Goal: Task Accomplishment & Management: Use online tool/utility

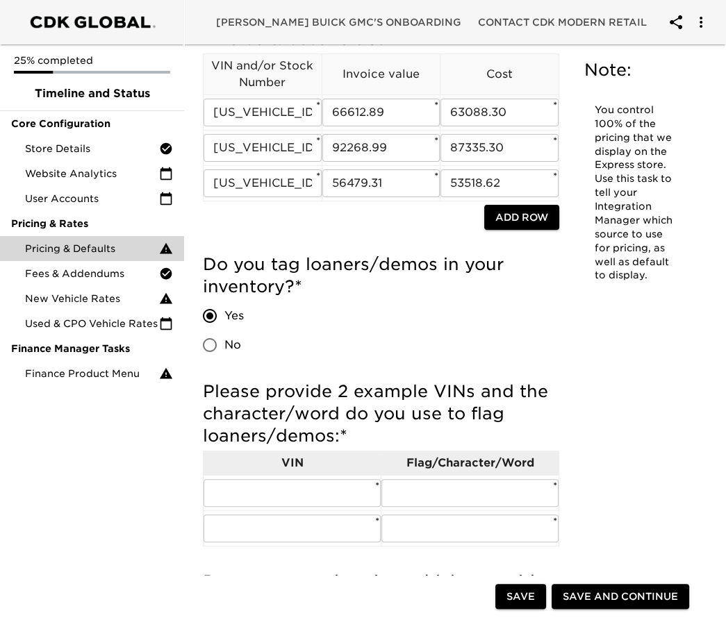
scroll to position [463, 0]
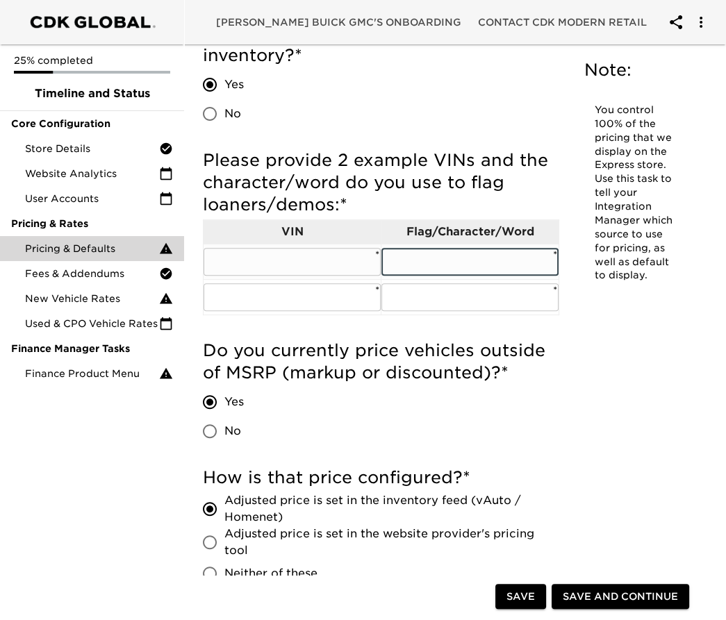
click at [490, 268] on input "text" at bounding box center [469, 262] width 177 height 28
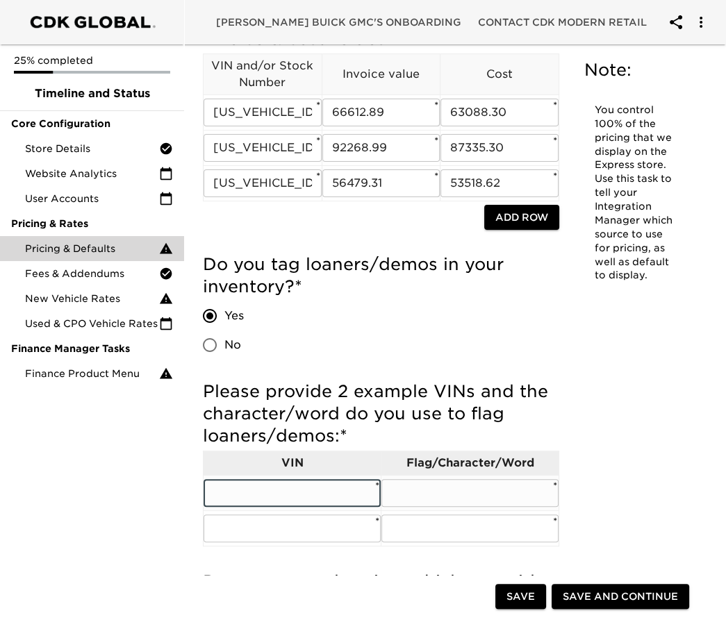
click at [297, 499] on input "text" at bounding box center [292, 493] width 177 height 28
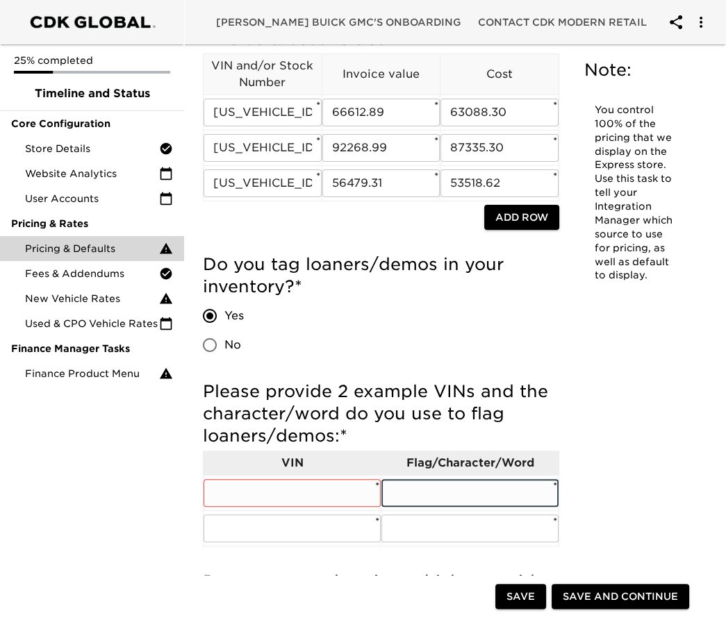
click at [465, 490] on input "text" at bounding box center [469, 493] width 177 height 28
paste input "Eligible Courtesy Vehicle Retail Stock"
type input "Eligible Courtesy Vehicle Retail Stock"
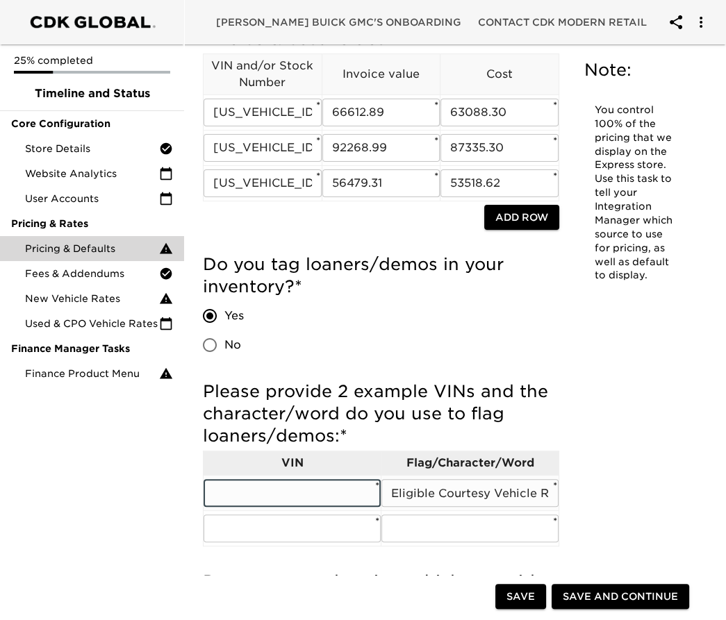
click at [293, 492] on input "text" at bounding box center [292, 493] width 177 height 28
paste input "[US_VEHICLE_IDENTIFICATION_NUMBER]"
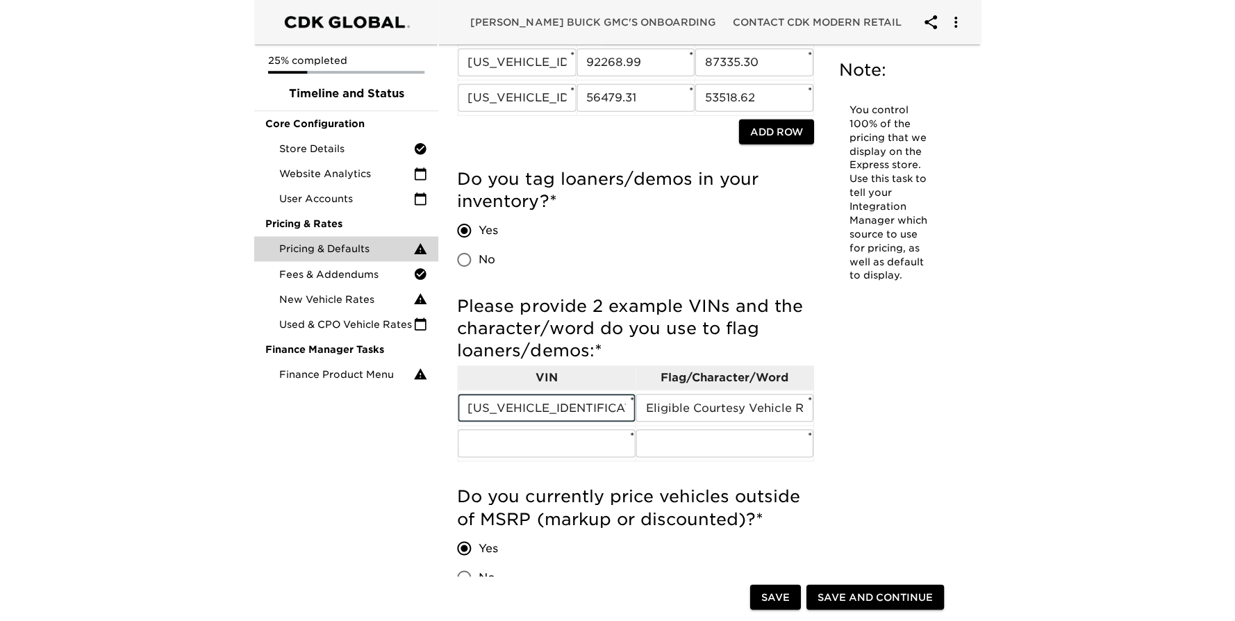
scroll to position [325, 0]
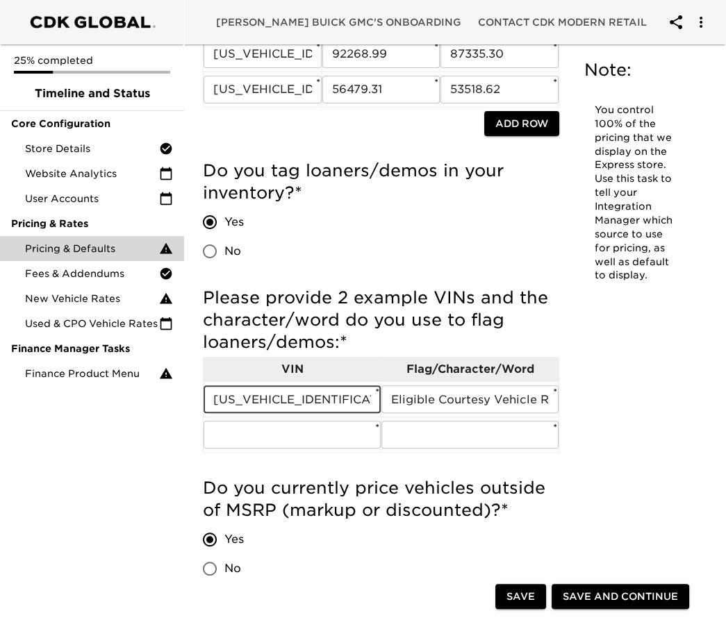
type input "[US_VEHICLE_IDENTIFICATION_NUMBER]"
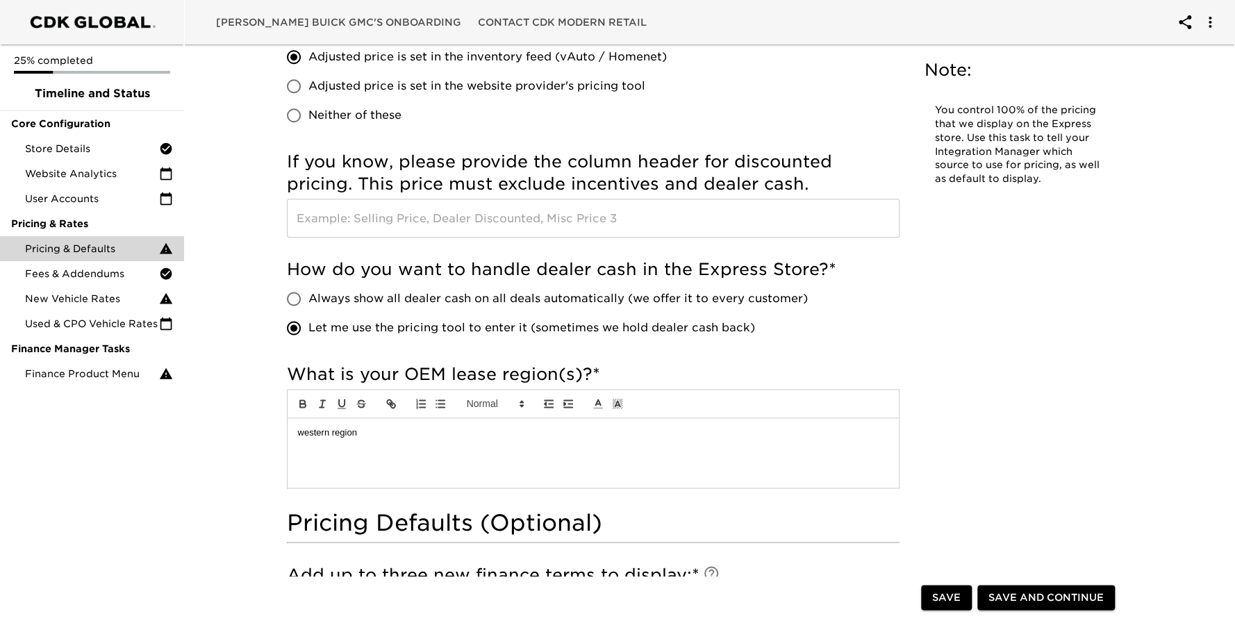
scroll to position [788, 0]
